Goal: Transaction & Acquisition: Purchase product/service

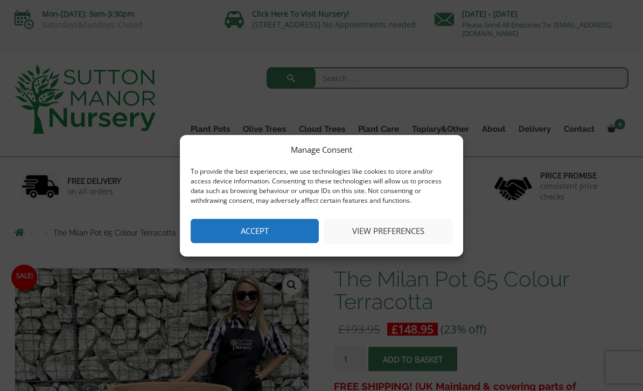
click at [266, 236] on button "Accept" at bounding box center [255, 231] width 128 height 24
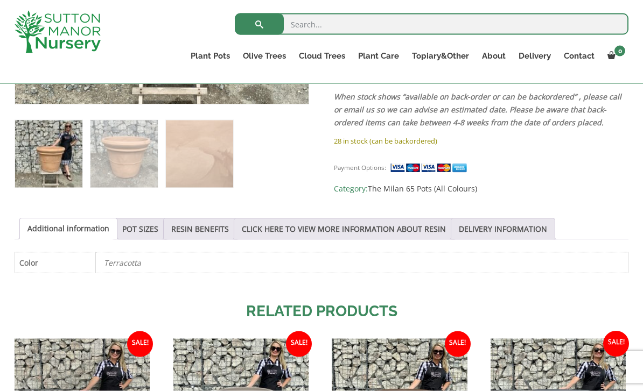
scroll to position [439, 0]
click at [147, 229] on link "POT SIZES" at bounding box center [140, 228] width 36 height 20
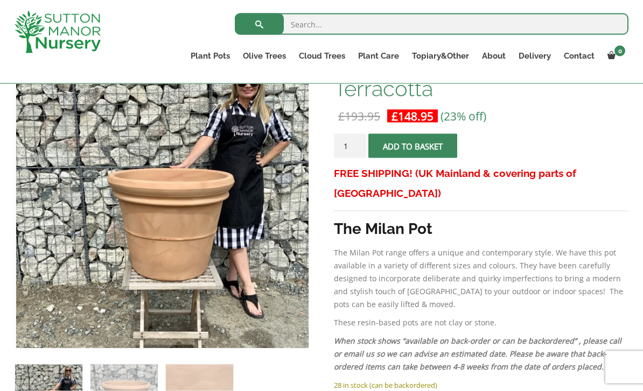
scroll to position [194, 0]
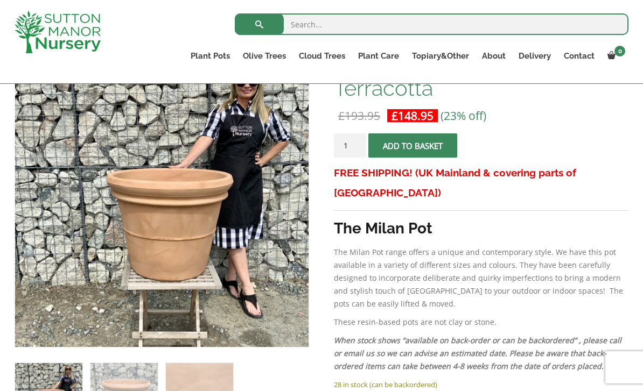
click at [226, 219] on img at bounding box center [284, 324] width 538 height 538
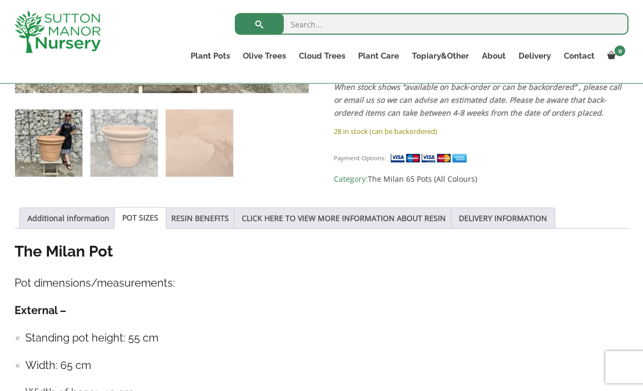
scroll to position [448, 0]
click at [206, 220] on link "RESIN BENEFITS" at bounding box center [200, 218] width 58 height 20
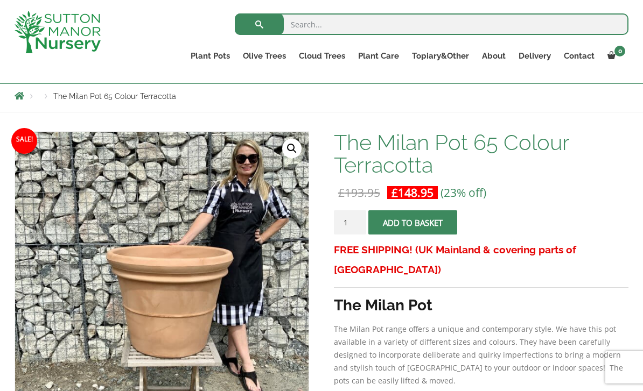
scroll to position [108, 0]
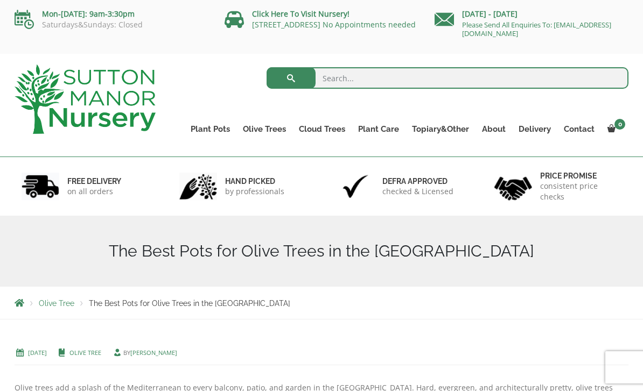
click at [0, 0] on link "Vietnamese Terracotta" at bounding box center [0, 0] width 0 height 0
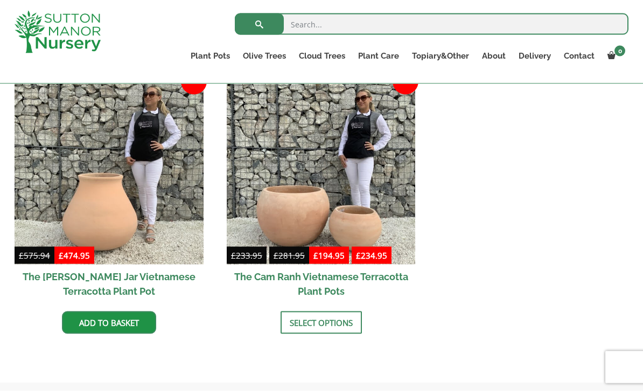
scroll to position [564, 0]
click at [356, 224] on img at bounding box center [321, 170] width 189 height 189
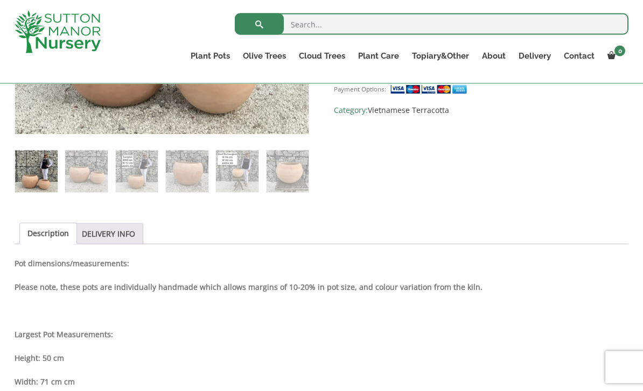
scroll to position [408, 0]
click at [585, 230] on ul "Description DELIVERY INFO" at bounding box center [321, 234] width 613 height 22
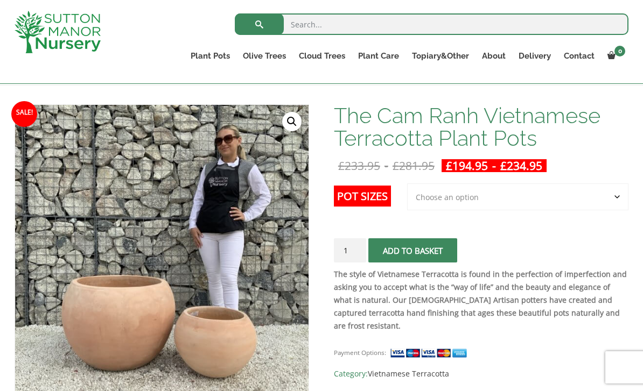
scroll to position [142, 0]
